Goal: Obtain resource: Download file/media

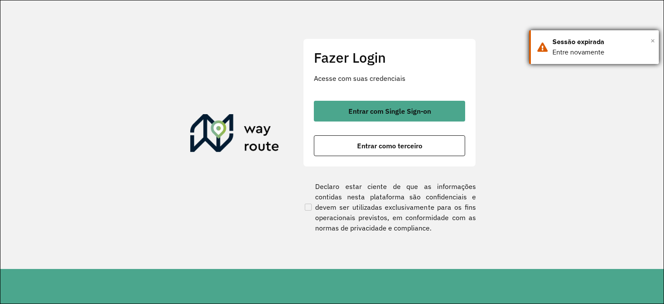
click at [653, 39] on span "×" at bounding box center [653, 40] width 4 height 13
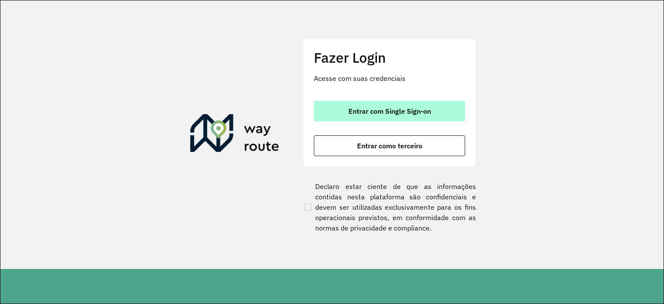
click at [366, 114] on span "Entrar com Single Sign-on" at bounding box center [389, 111] width 83 height 7
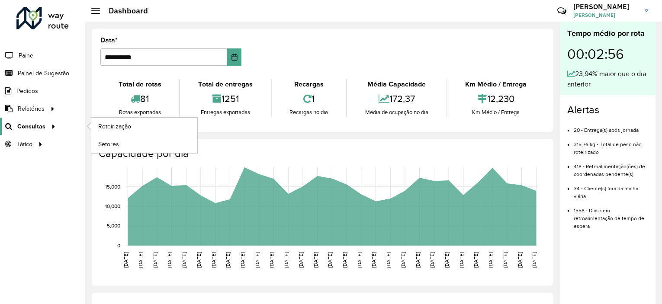
click at [40, 128] on span "Consultas" at bounding box center [31, 126] width 28 height 9
click at [106, 142] on span "Setores" at bounding box center [108, 144] width 21 height 9
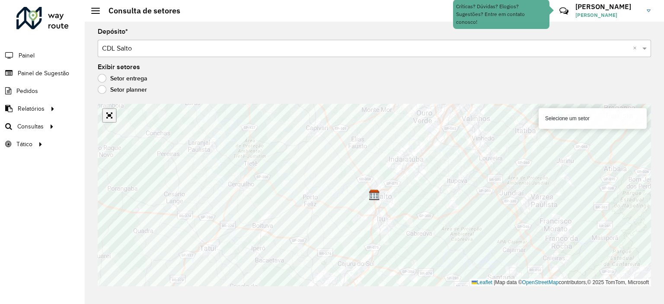
click at [112, 120] on link "Abrir mapa em tela cheia" at bounding box center [109, 115] width 13 height 13
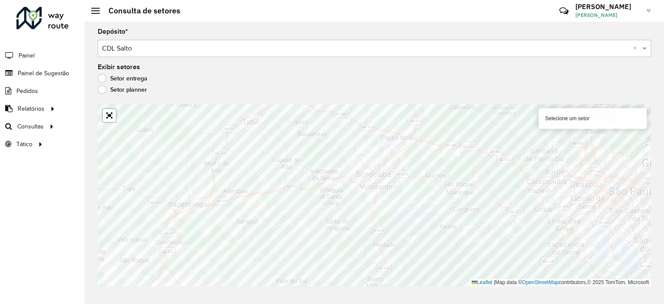
click at [66, 223] on div "Roteirizador AmbevTech Painel Painel de Sugestão Pedidos Relatórios Clientes Cl…" at bounding box center [42, 152] width 85 height 304
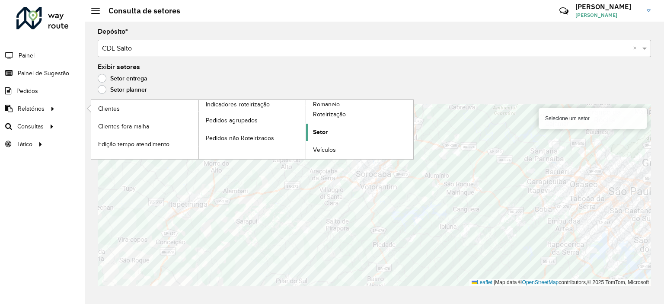
click at [319, 136] on span "Setor" at bounding box center [320, 132] width 15 height 9
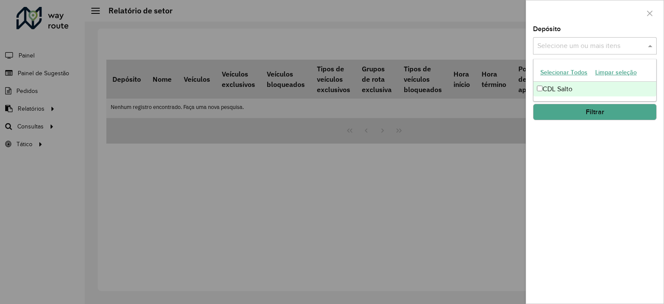
click at [551, 48] on input "text" at bounding box center [590, 46] width 111 height 10
click at [539, 84] on div "CDL Salto" at bounding box center [595, 89] width 123 height 15
click at [567, 150] on div "Depósito Selecione um ou mais itens CDL Salto × × Grupo de Depósito Selecione u…" at bounding box center [594, 165] width 137 height 278
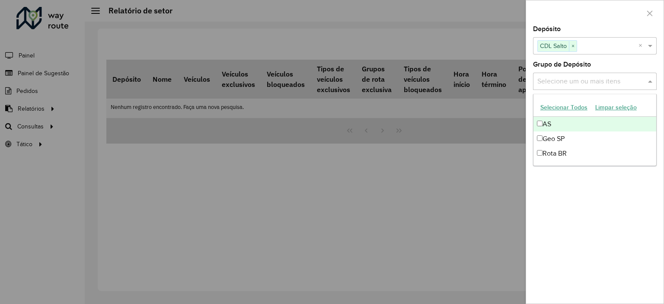
click at [572, 82] on input "text" at bounding box center [590, 82] width 111 height 10
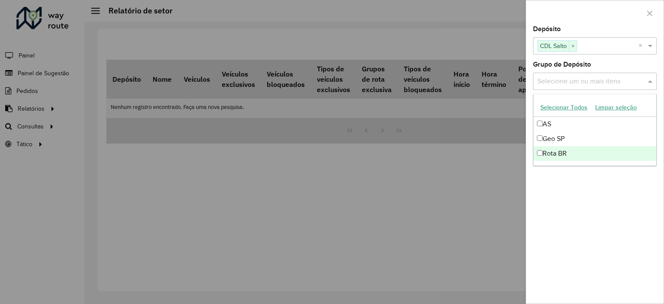
click at [553, 203] on div "Depósito Selecione um ou mais itens CDL Salto × × Grupo de Depósito Selecione u…" at bounding box center [594, 165] width 137 height 278
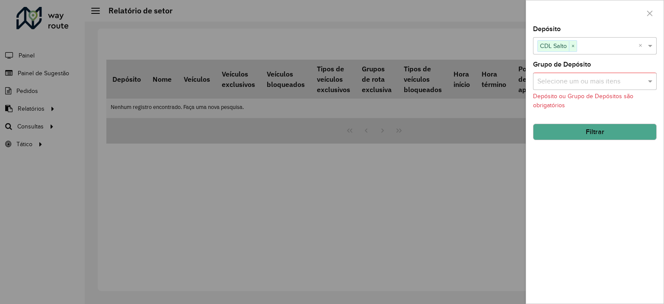
click at [563, 89] on div "Grupo de Depósito Selecione um ou mais itens Depósito ou Grupo de Depósitos são…" at bounding box center [595, 85] width 124 height 48
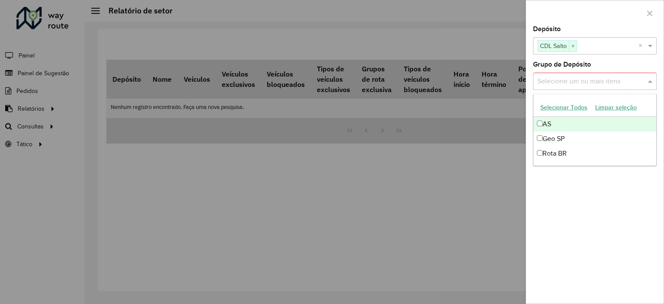
click at [556, 77] on input "text" at bounding box center [590, 82] width 111 height 10
click at [552, 105] on button "Selecionar Todos" at bounding box center [564, 107] width 55 height 13
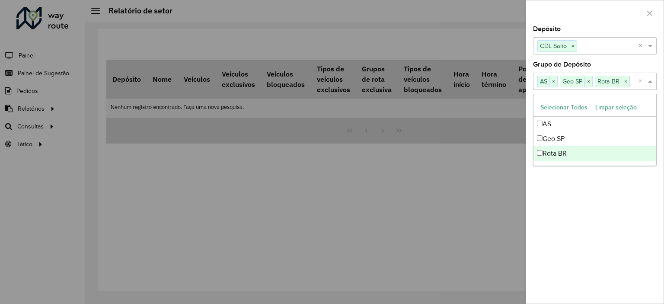
click at [559, 167] on div "Depósito Selecione um ou mais itens CDL Salto × × Grupo de Depósito Selecione u…" at bounding box center [594, 165] width 137 height 278
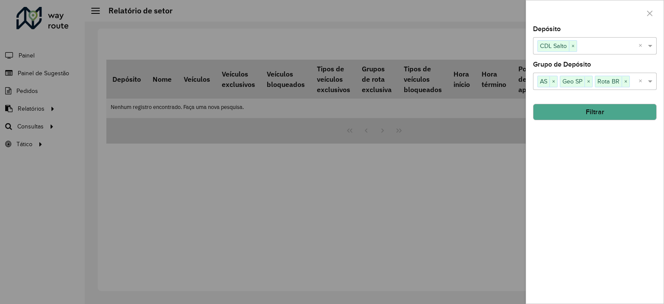
click at [572, 119] on button "Filtrar" at bounding box center [595, 112] width 124 height 16
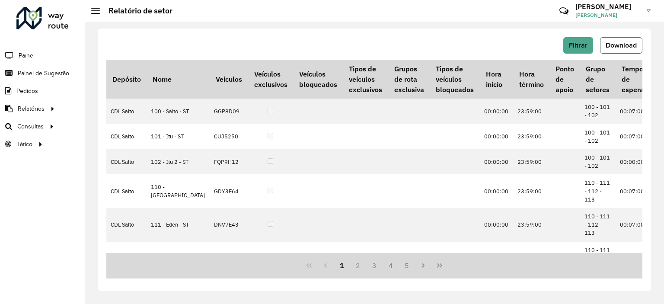
click at [611, 39] on button "Download" at bounding box center [621, 45] width 42 height 16
click at [42, 127] on span "Consultas" at bounding box center [31, 126] width 28 height 9
click at [111, 144] on span "Setores" at bounding box center [108, 144] width 21 height 9
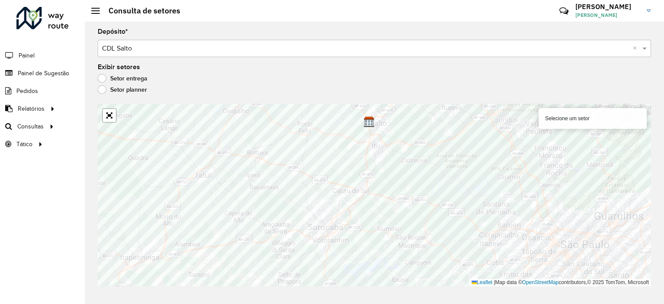
click at [567, 118] on div "Selecione um setor" at bounding box center [593, 118] width 108 height 21
click at [86, 179] on div "Depósito * Selecione um depósito × CDL Salto × Exibir setores Setor entrega Set…" at bounding box center [374, 163] width 579 height 282
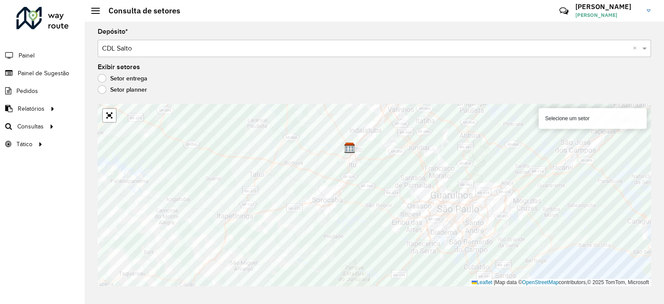
drag, startPoint x: 625, startPoint y: 2, endPoint x: 410, endPoint y: 15, distance: 215.3
click at [410, 15] on hb-header "Consulta de setores Críticas? Dúvidas? Elogios? Sugestões? Entre em contato con…" at bounding box center [374, 11] width 579 height 22
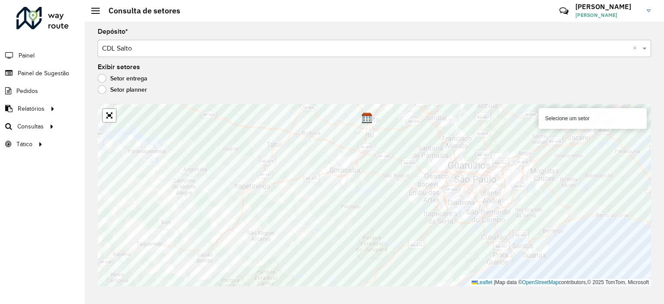
drag, startPoint x: 646, startPoint y: 2, endPoint x: 365, endPoint y: 32, distance: 282.3
click at [365, 32] on div "Depósito * Selecione um depósito × CDL Salto ×" at bounding box center [374, 43] width 553 height 29
